Goal: Task Accomplishment & Management: Manage account settings

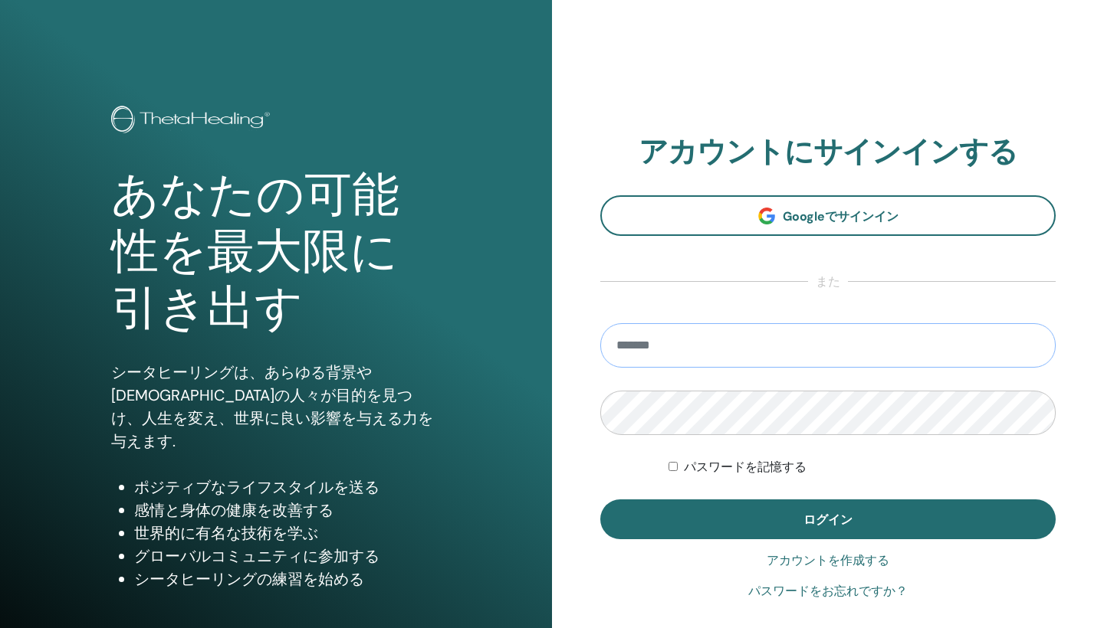
type input "**********"
click at [828, 520] on button "ログイン" at bounding box center [827, 520] width 455 height 40
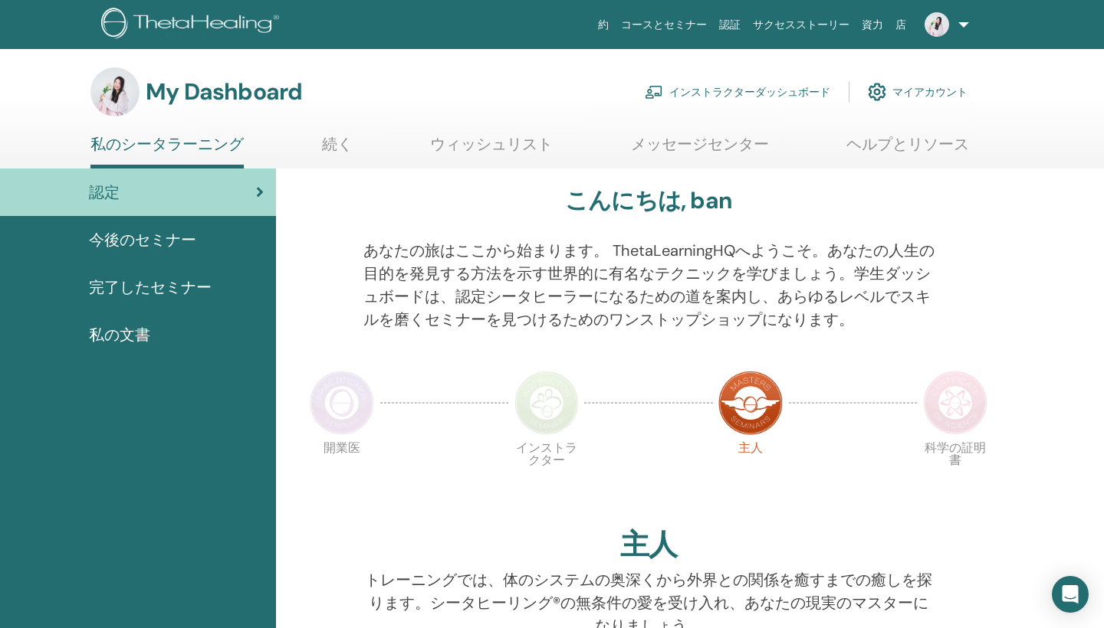
click at [922, 88] on link "マイアカウント" at bounding box center [918, 92] width 100 height 34
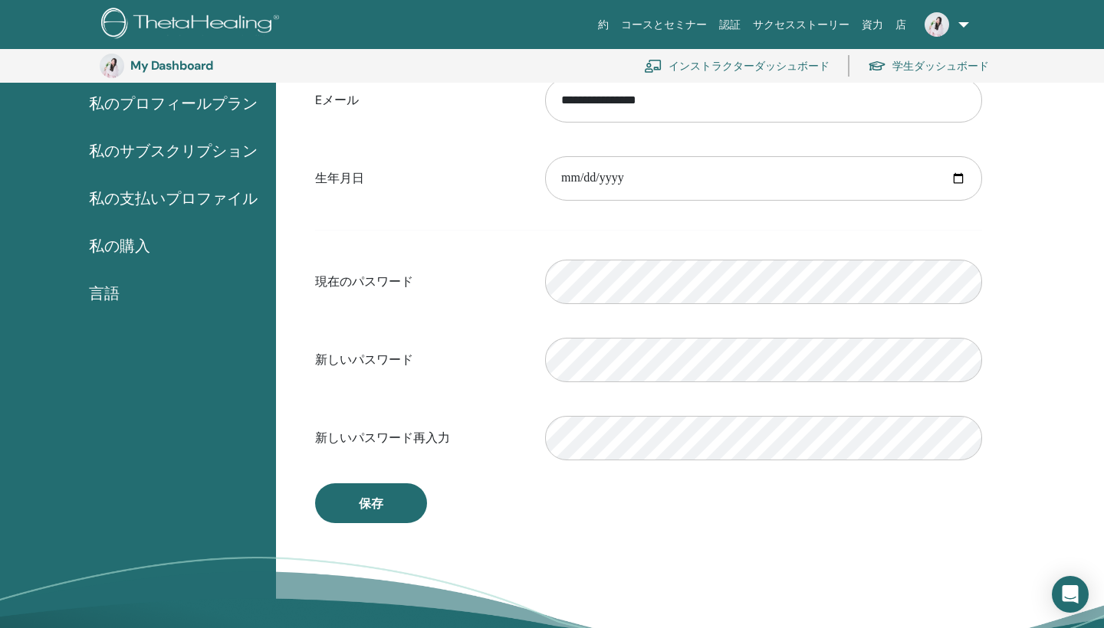
scroll to position [87, 0]
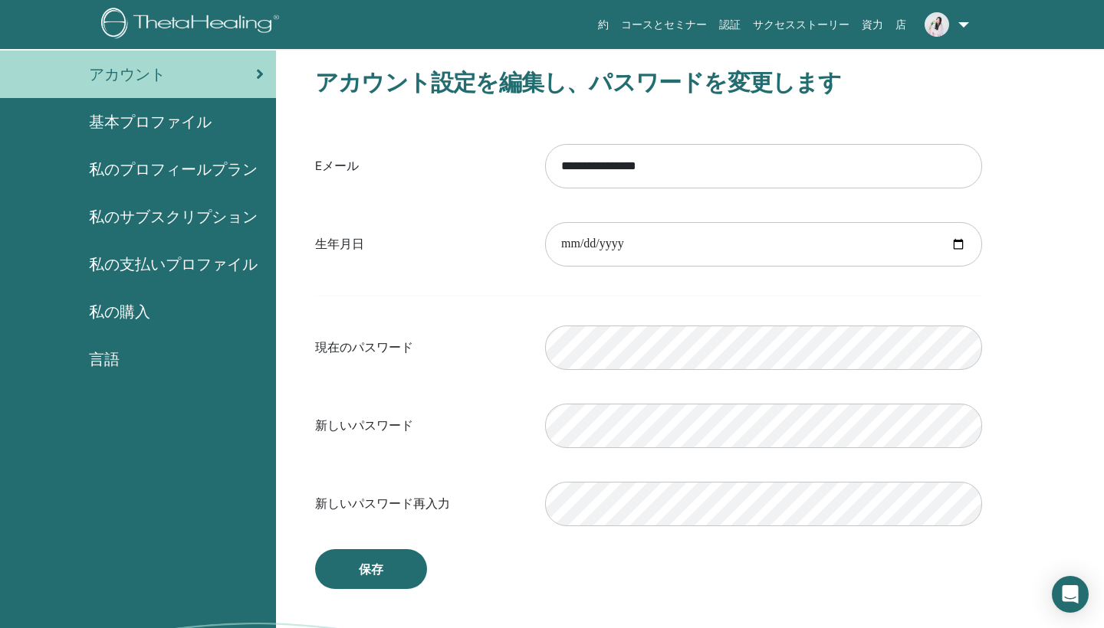
click at [180, 125] on span "基本プロファイル" at bounding box center [150, 121] width 123 height 23
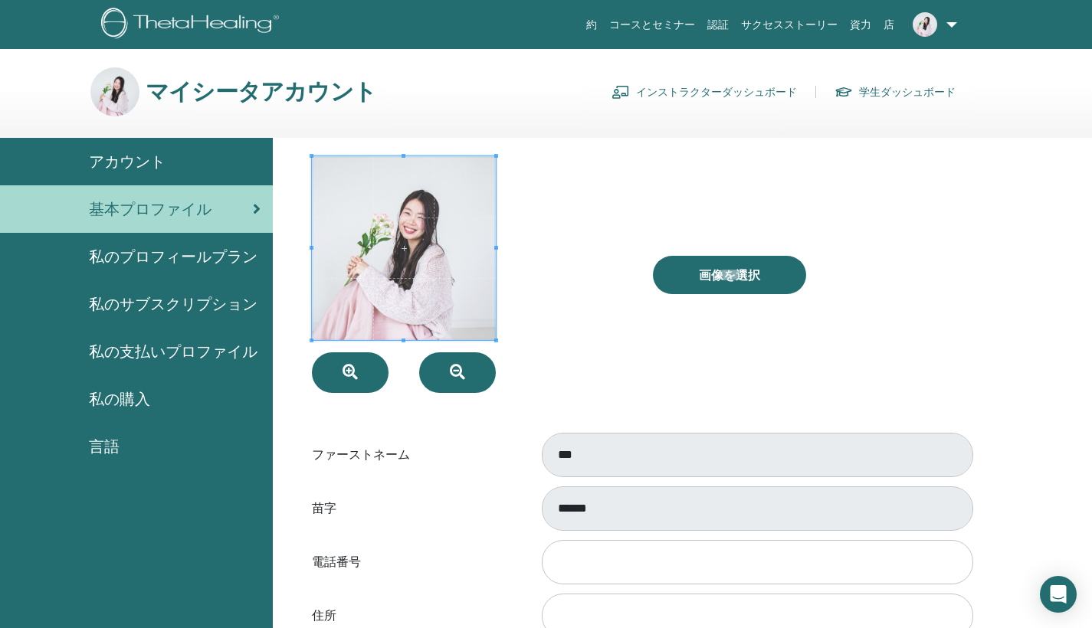
click at [94, 393] on span "私の購入" at bounding box center [119, 399] width 61 height 23
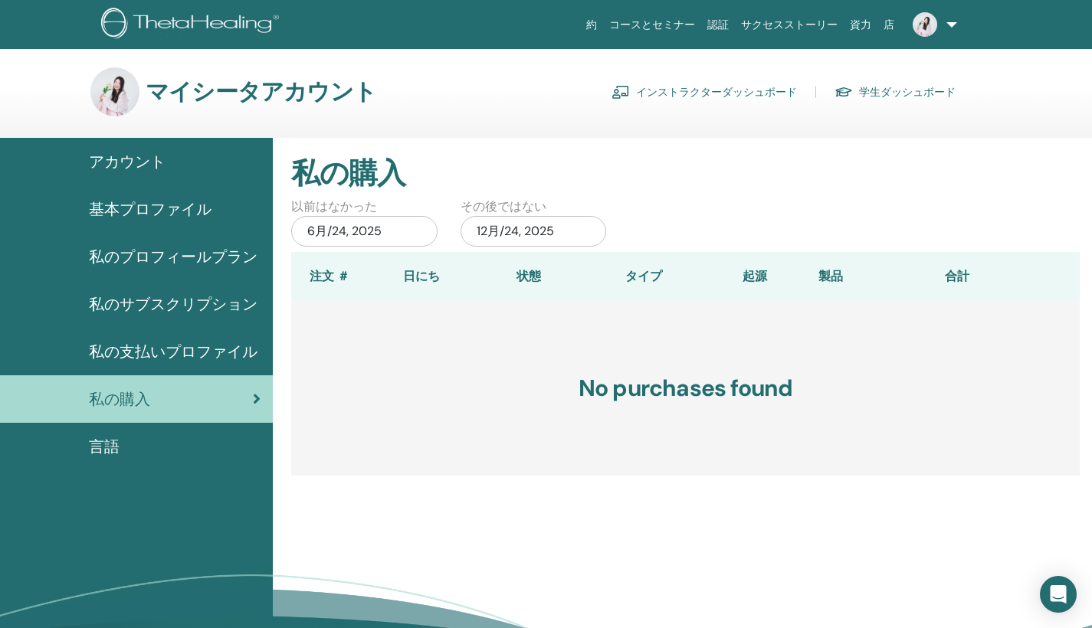
click at [110, 359] on span "私の支払いプロファイル" at bounding box center [173, 351] width 169 height 23
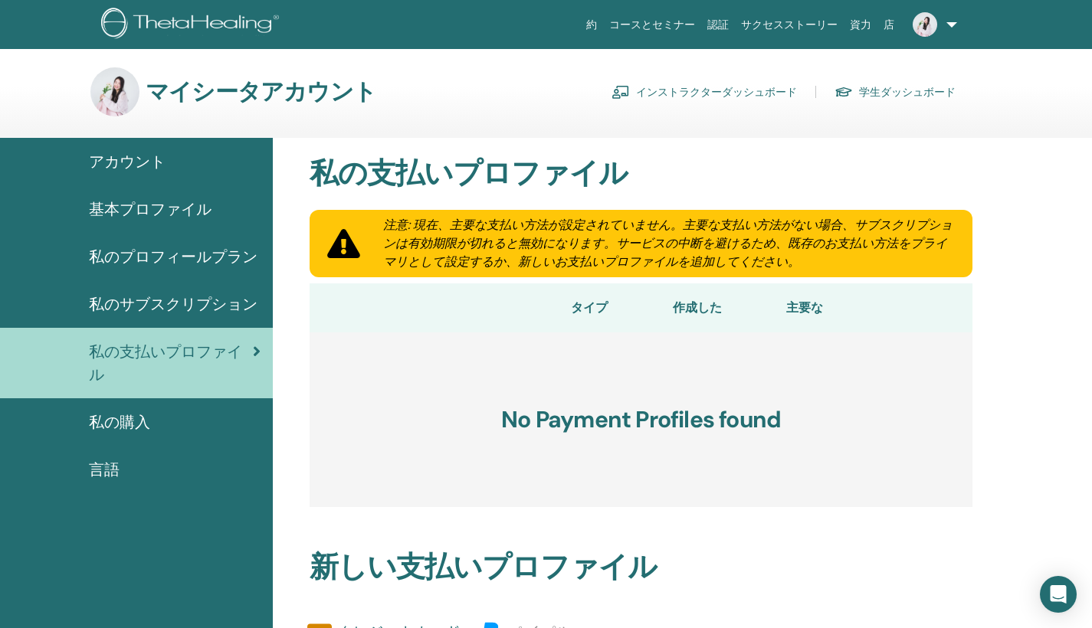
click at [238, 309] on span "私のサブスクリプション" at bounding box center [173, 304] width 169 height 23
